Goal: Information Seeking & Learning: Check status

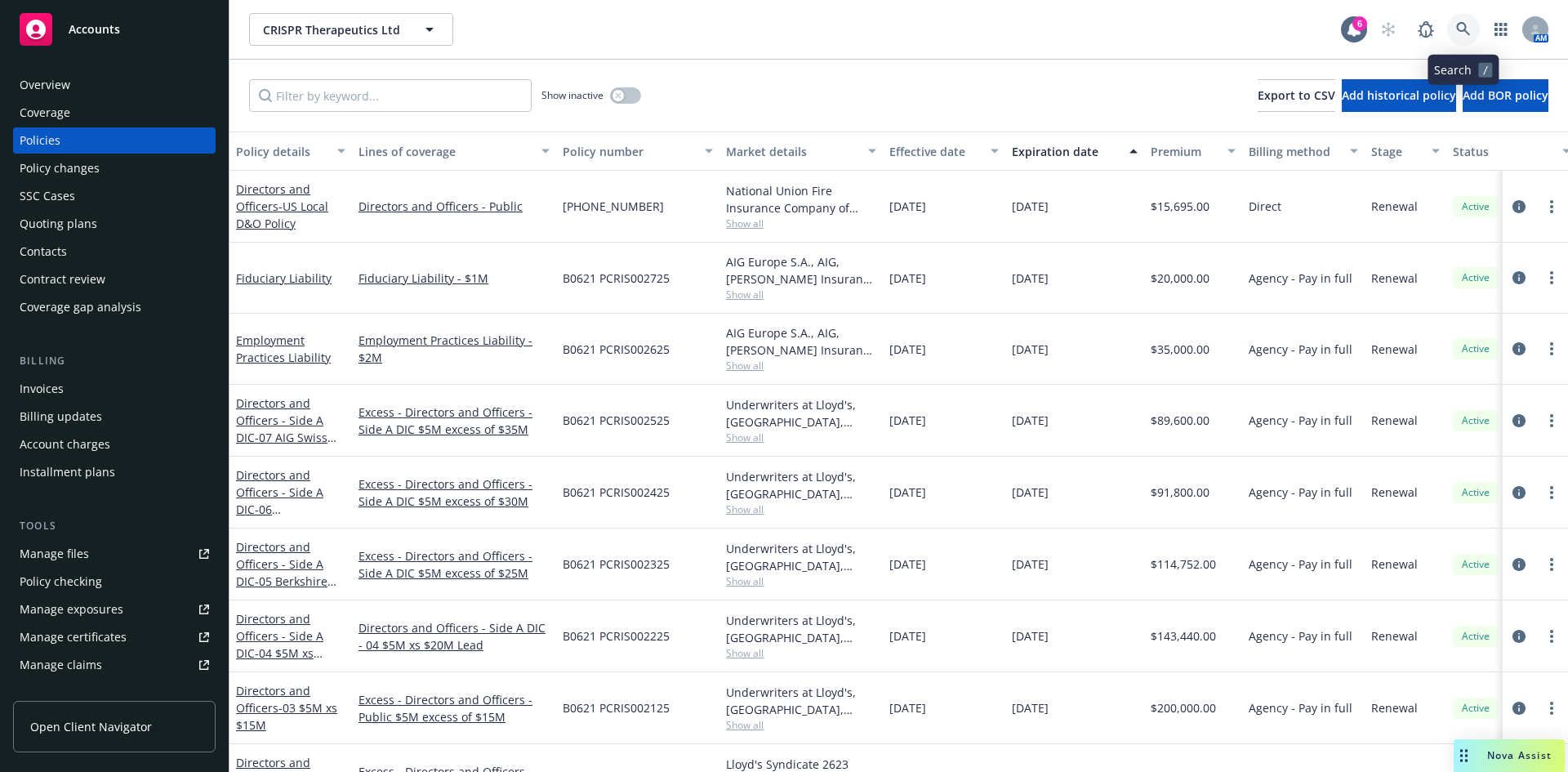
click at [1458, 24] on icon at bounding box center [1463, 29] width 14 height 14
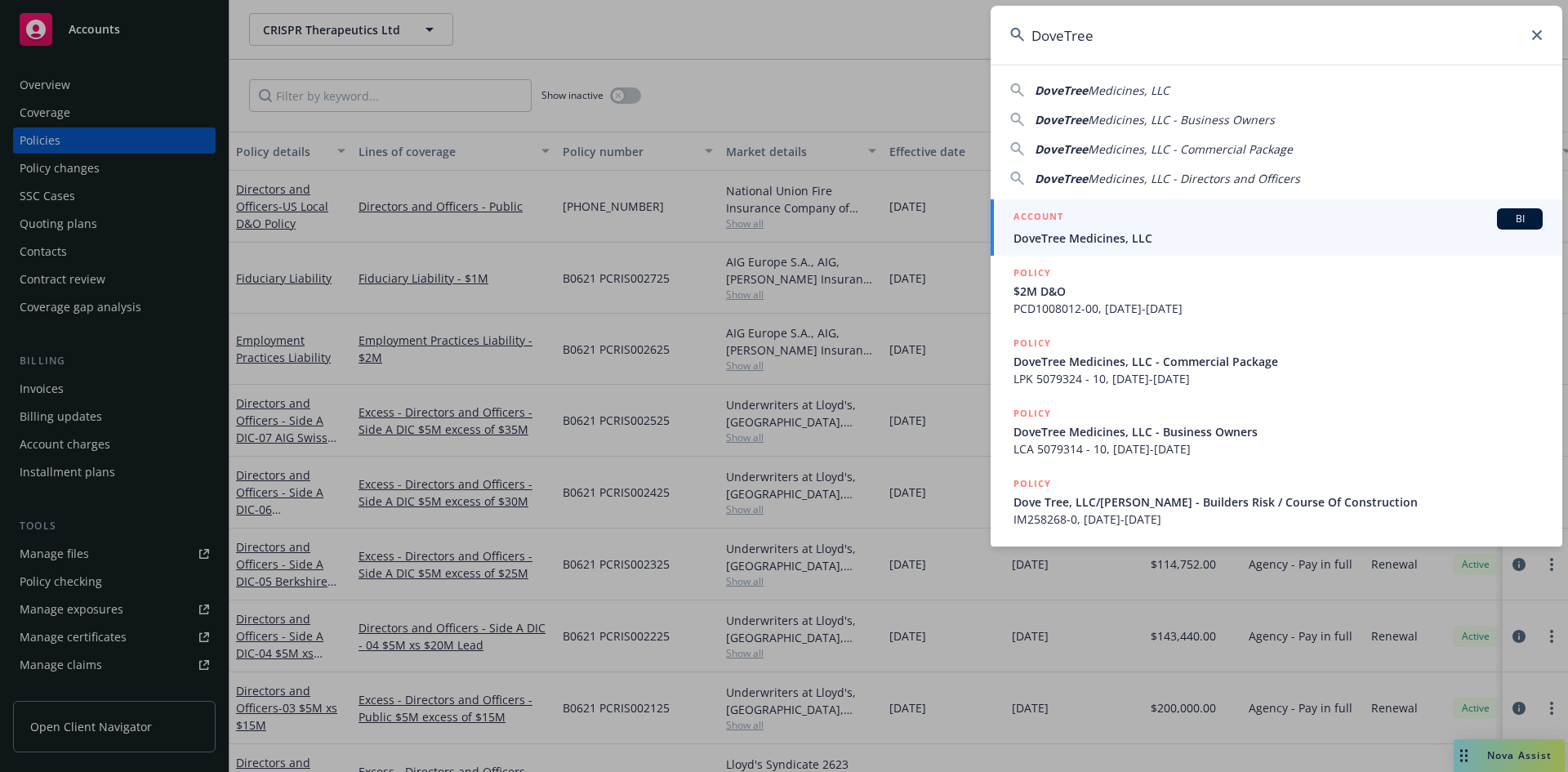
type input "DoveTree"
click at [1093, 218] on div "ACCOUNT BI" at bounding box center [1278, 219] width 529 height 21
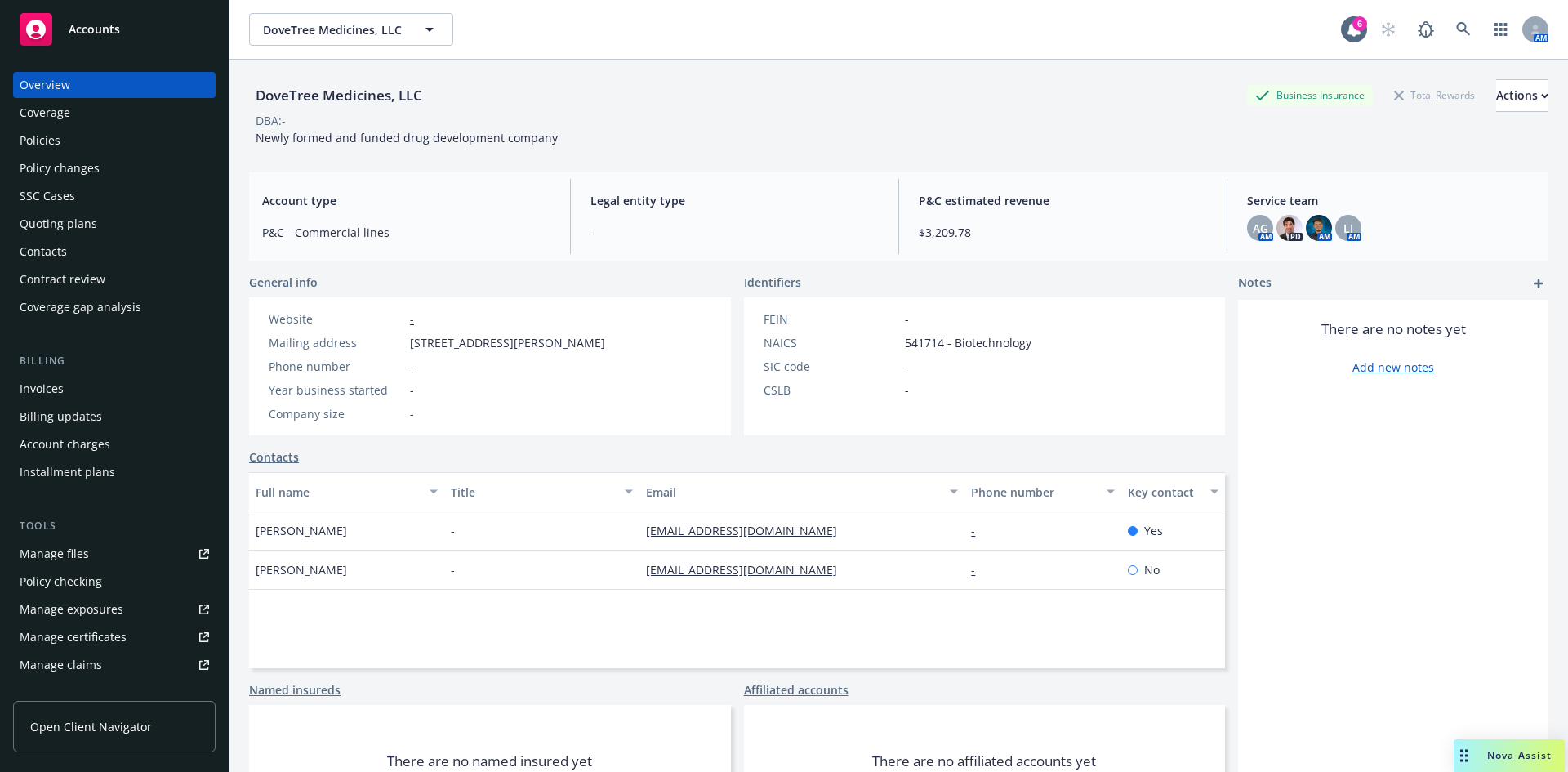
click at [47, 381] on div "Invoices" at bounding box center [41, 388] width 44 height 26
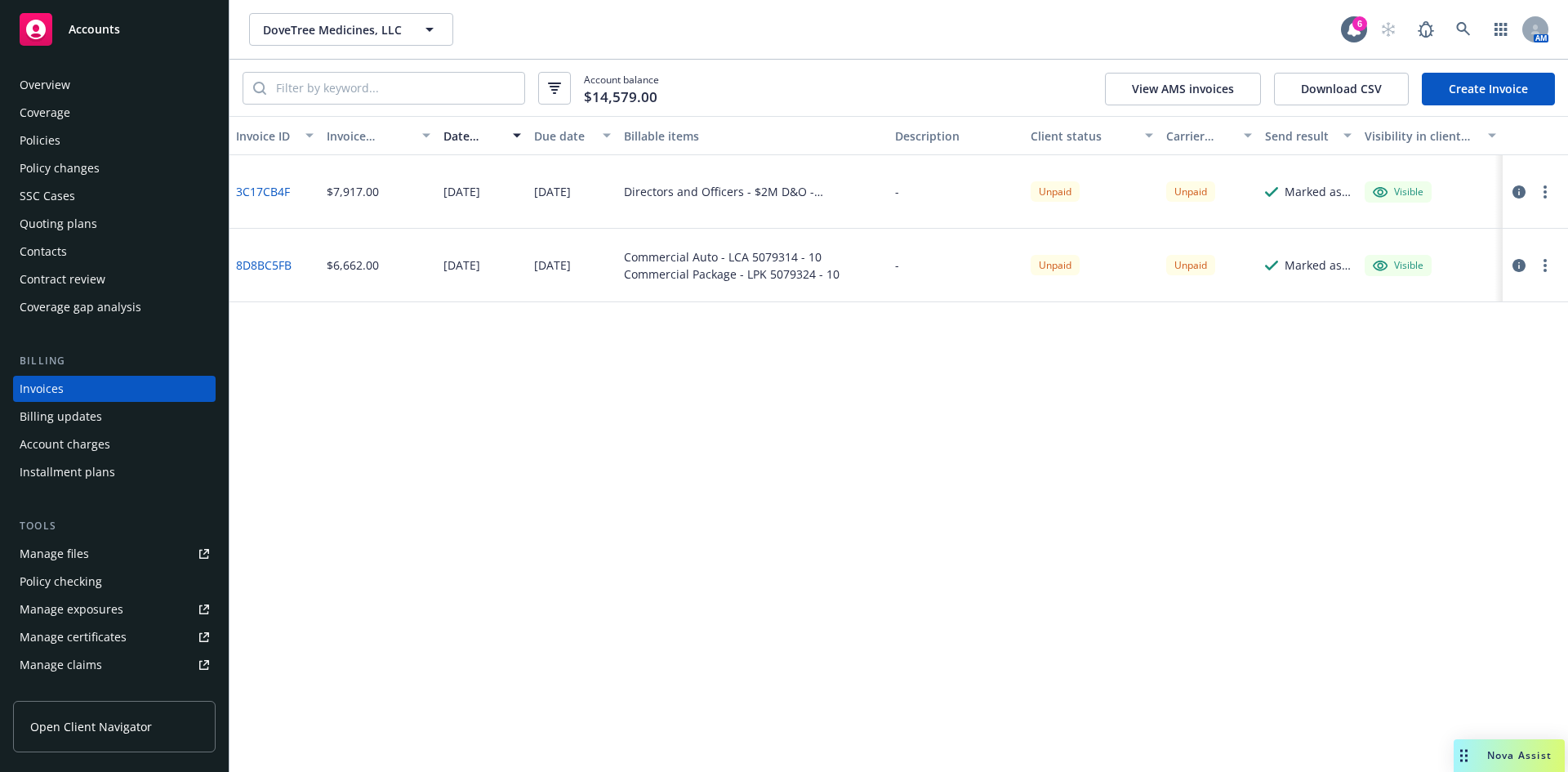
click at [55, 195] on div "SSC Cases" at bounding box center [47, 196] width 55 height 26
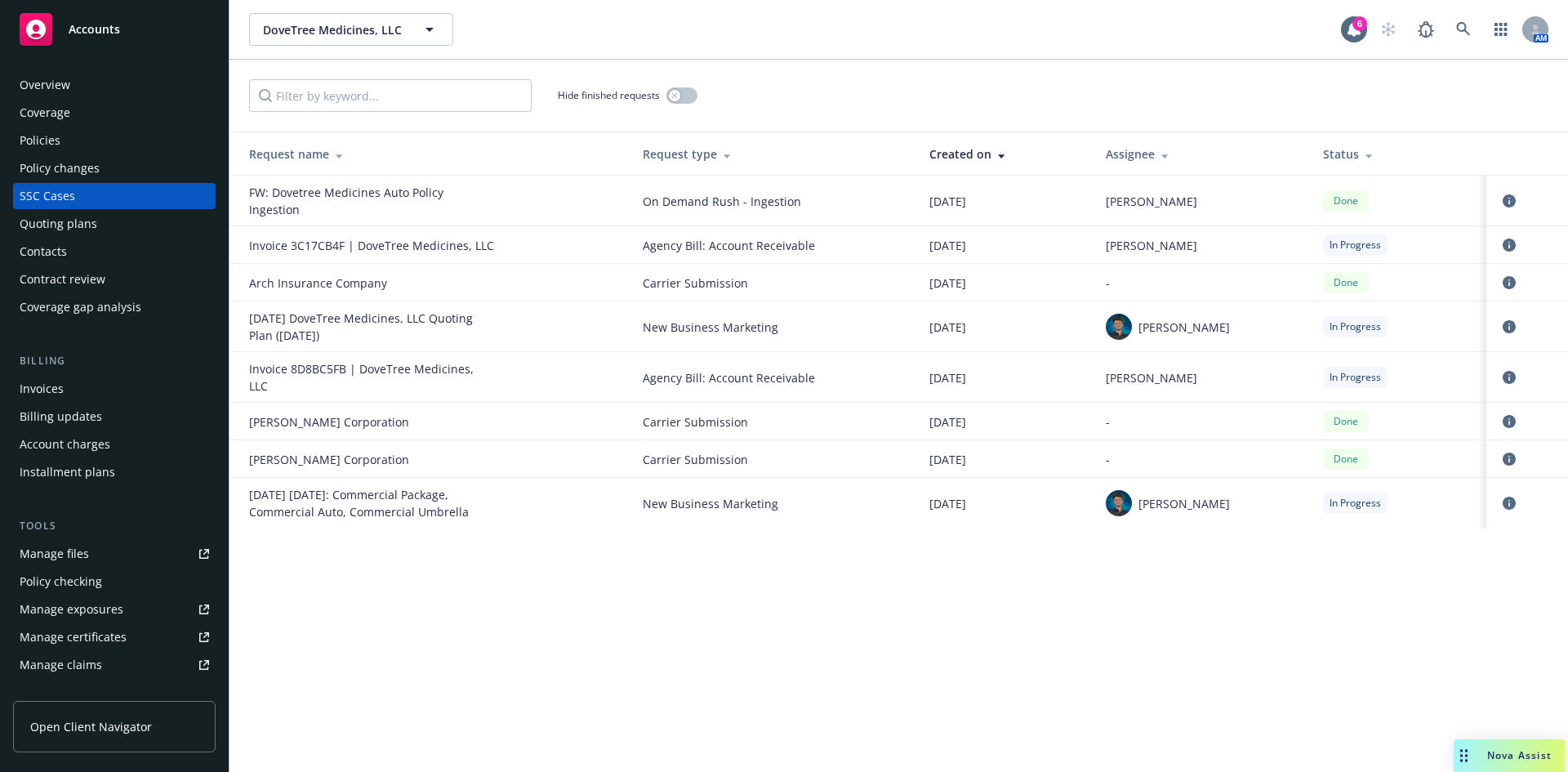
click at [415, 363] on div "Invoice 8D8BC5FB | DoveTree Medicines, LLC" at bounding box center [372, 377] width 245 height 34
click at [1505, 371] on icon "circleInformation" at bounding box center [1509, 377] width 13 height 13
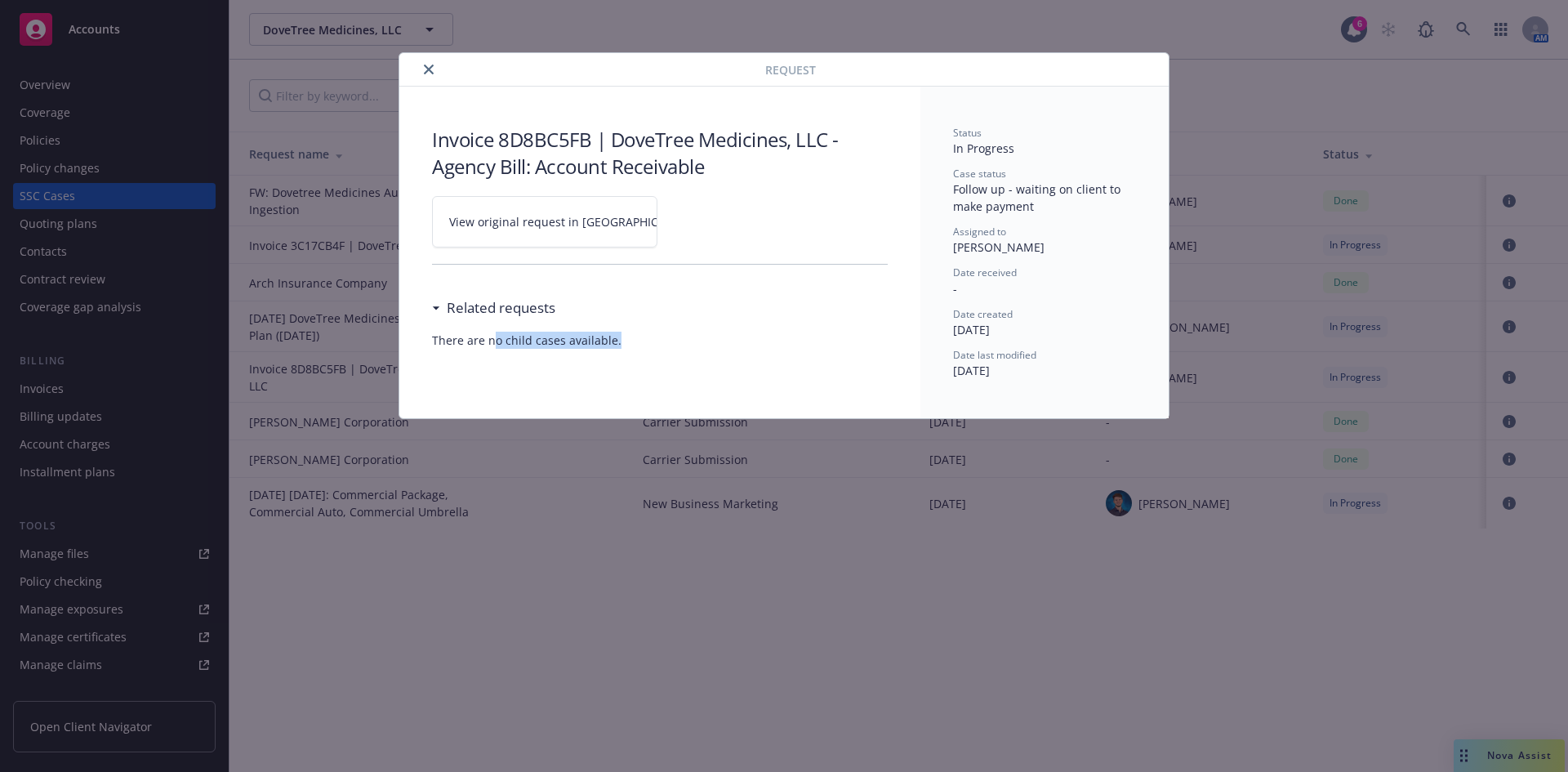
drag, startPoint x: 490, startPoint y: 346, endPoint x: 652, endPoint y: 341, distance: 162.1
click at [652, 341] on span "There are no child cases available." at bounding box center [659, 340] width 456 height 17
click at [688, 380] on div "Invoice 8D8BC5FB | DoveTree Medicines, LLC - Agency Bill: Account Receivable Vi…" at bounding box center [659, 237] width 521 height 301
click at [428, 67] on icon "close" at bounding box center [428, 69] width 10 height 10
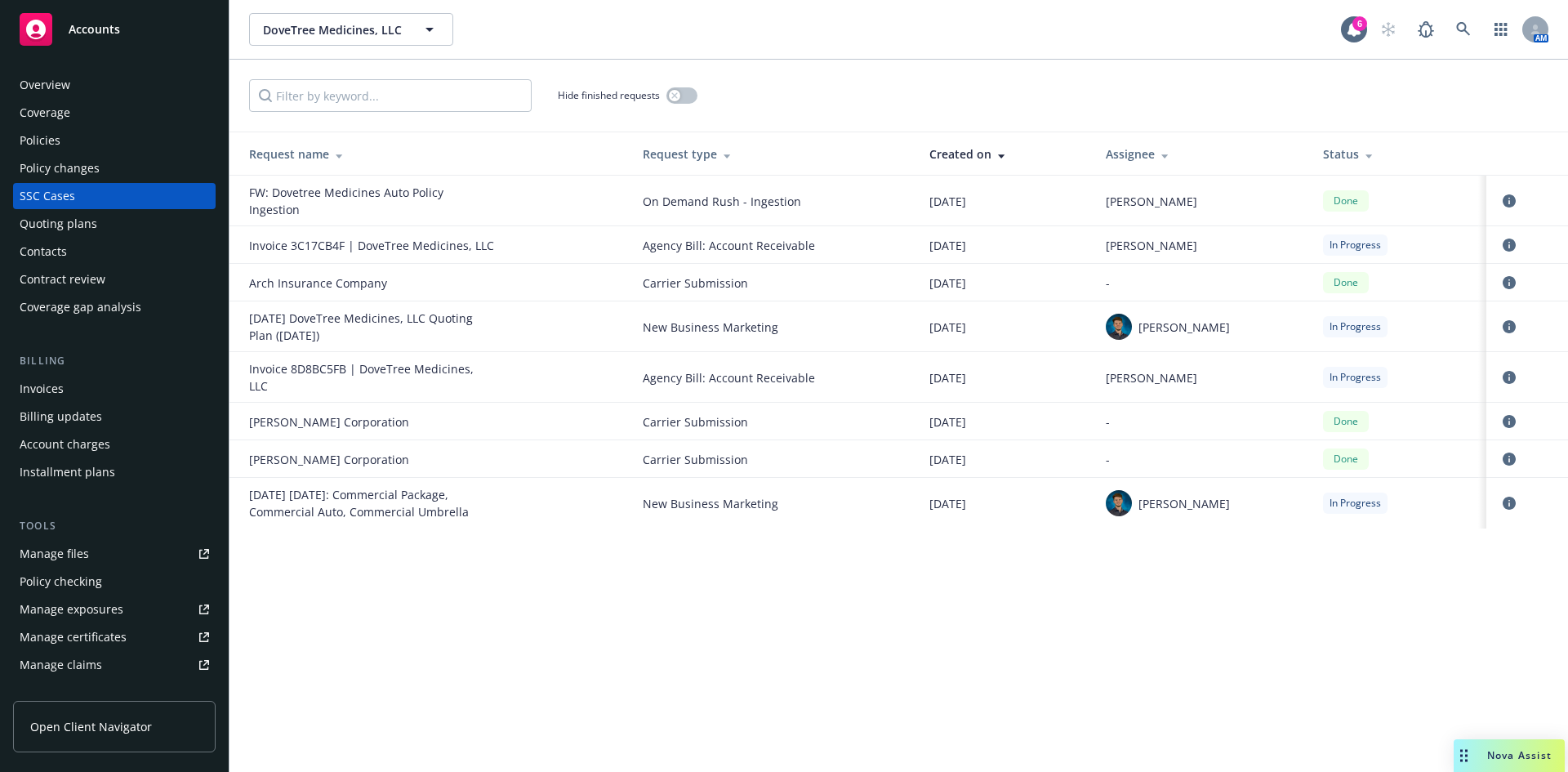
drag, startPoint x: 761, startPoint y: 738, endPoint x: 895, endPoint y: 738, distance: 134.0
click at [761, 738] on div "DoveTree Medicines, LLC DoveTree Medicines, LLC 6 AM Hide finished requests Req…" at bounding box center [899, 386] width 1338 height 772
